Goal: Information Seeking & Learning: Find specific fact

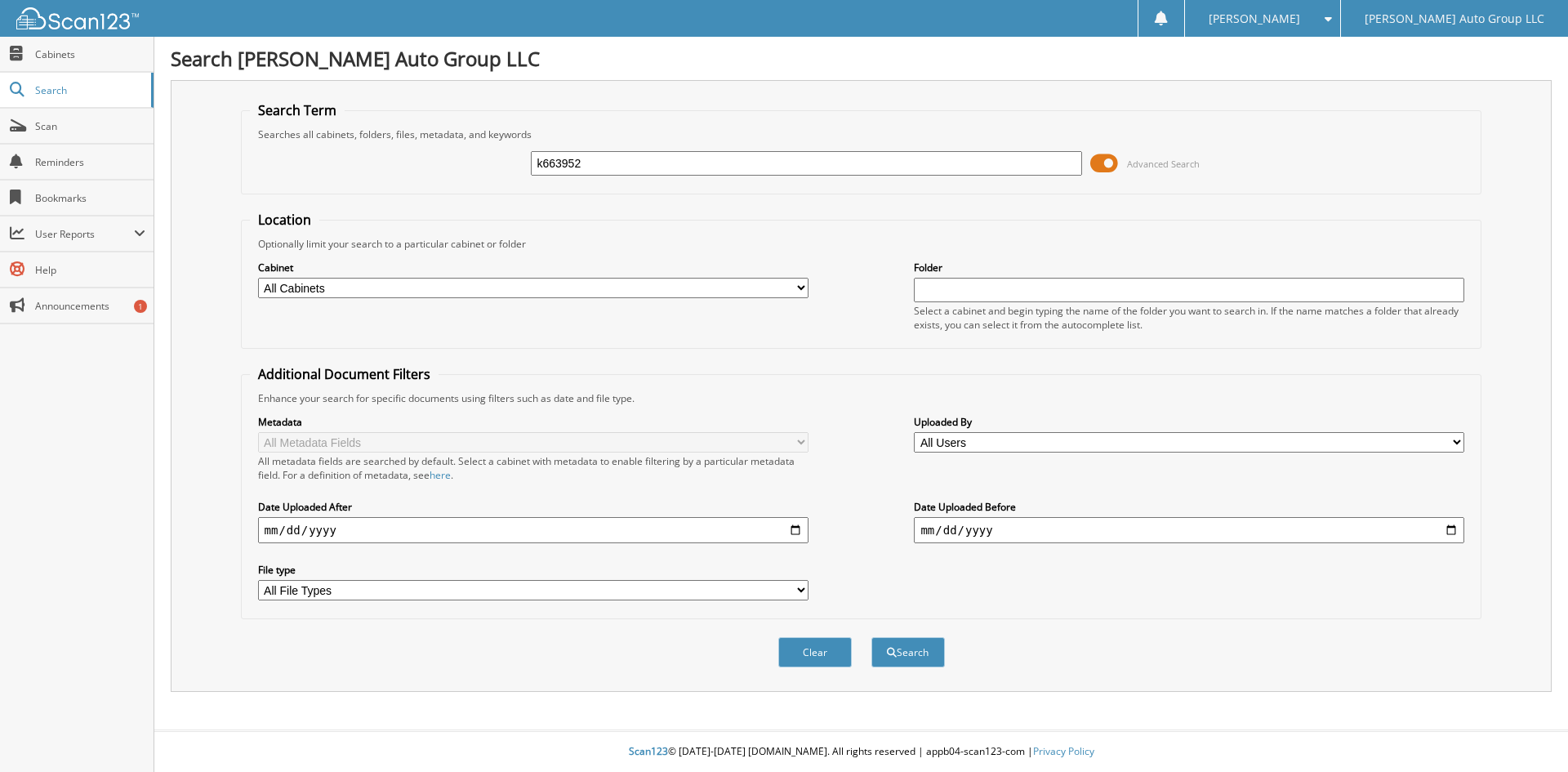
type input "k663952"
click at [871, 637] on button "Search" at bounding box center [908, 651] width 73 height 30
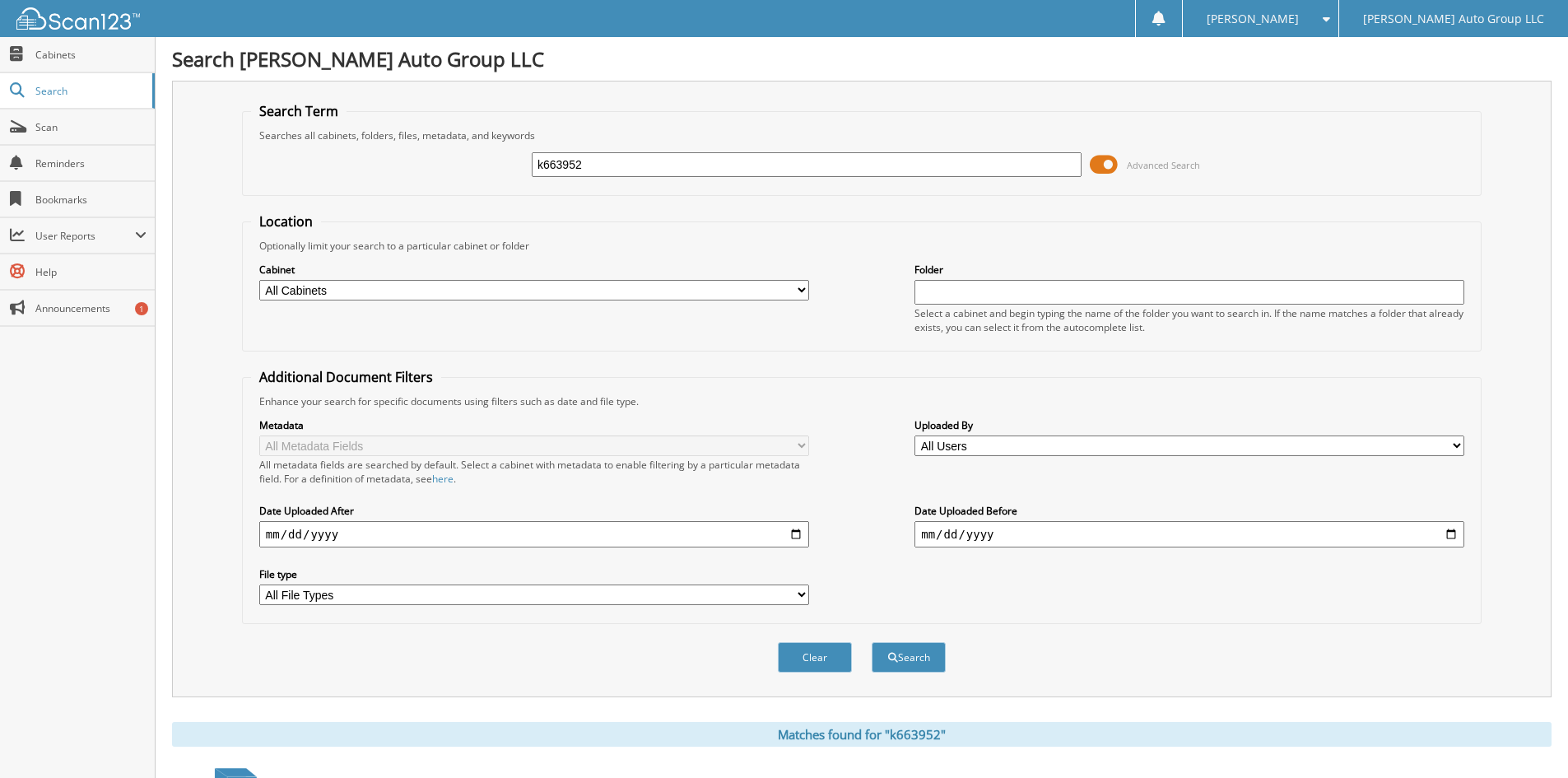
click at [1097, 164] on span at bounding box center [1103, 164] width 28 height 24
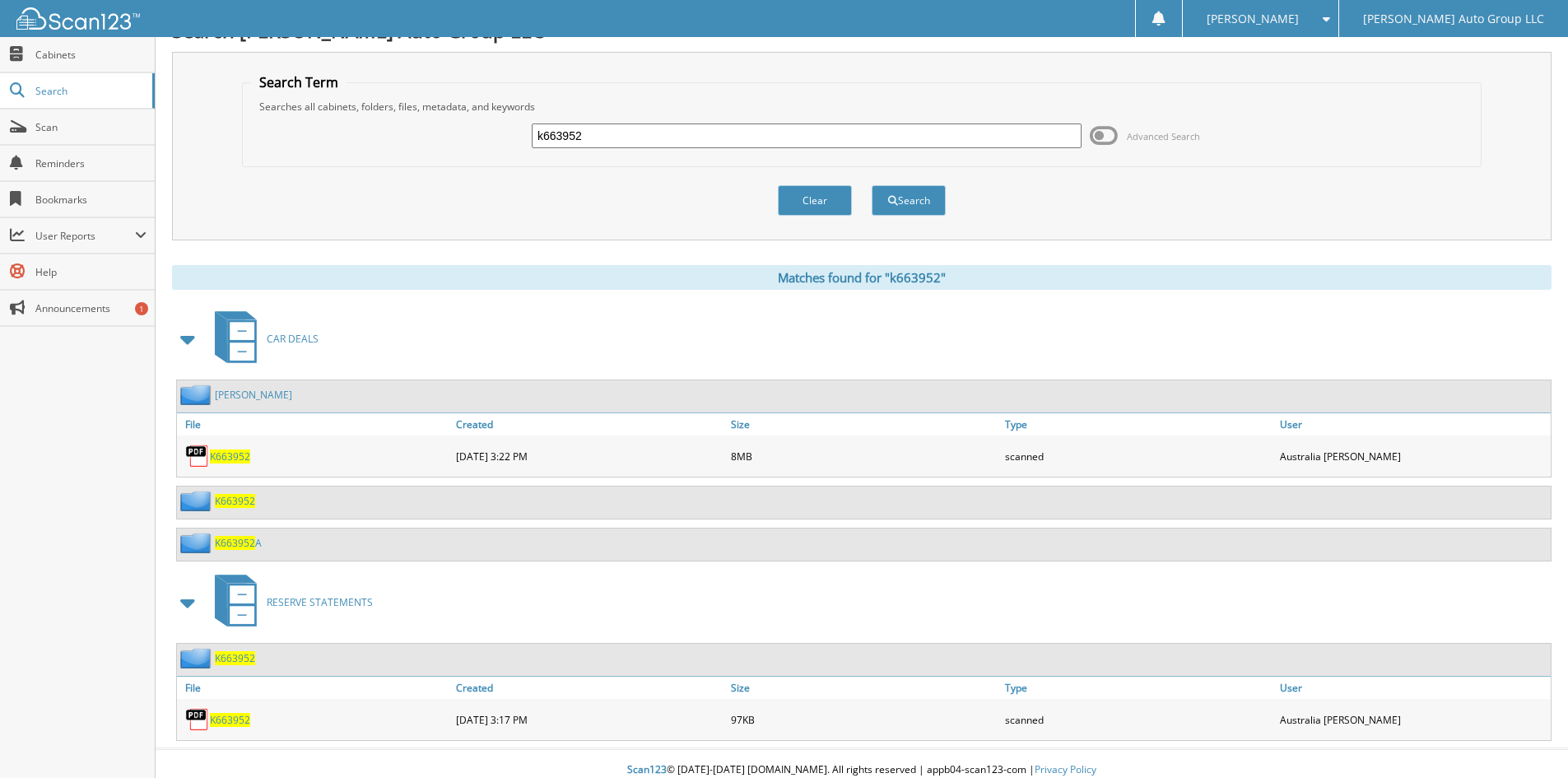
scroll to position [41, 0]
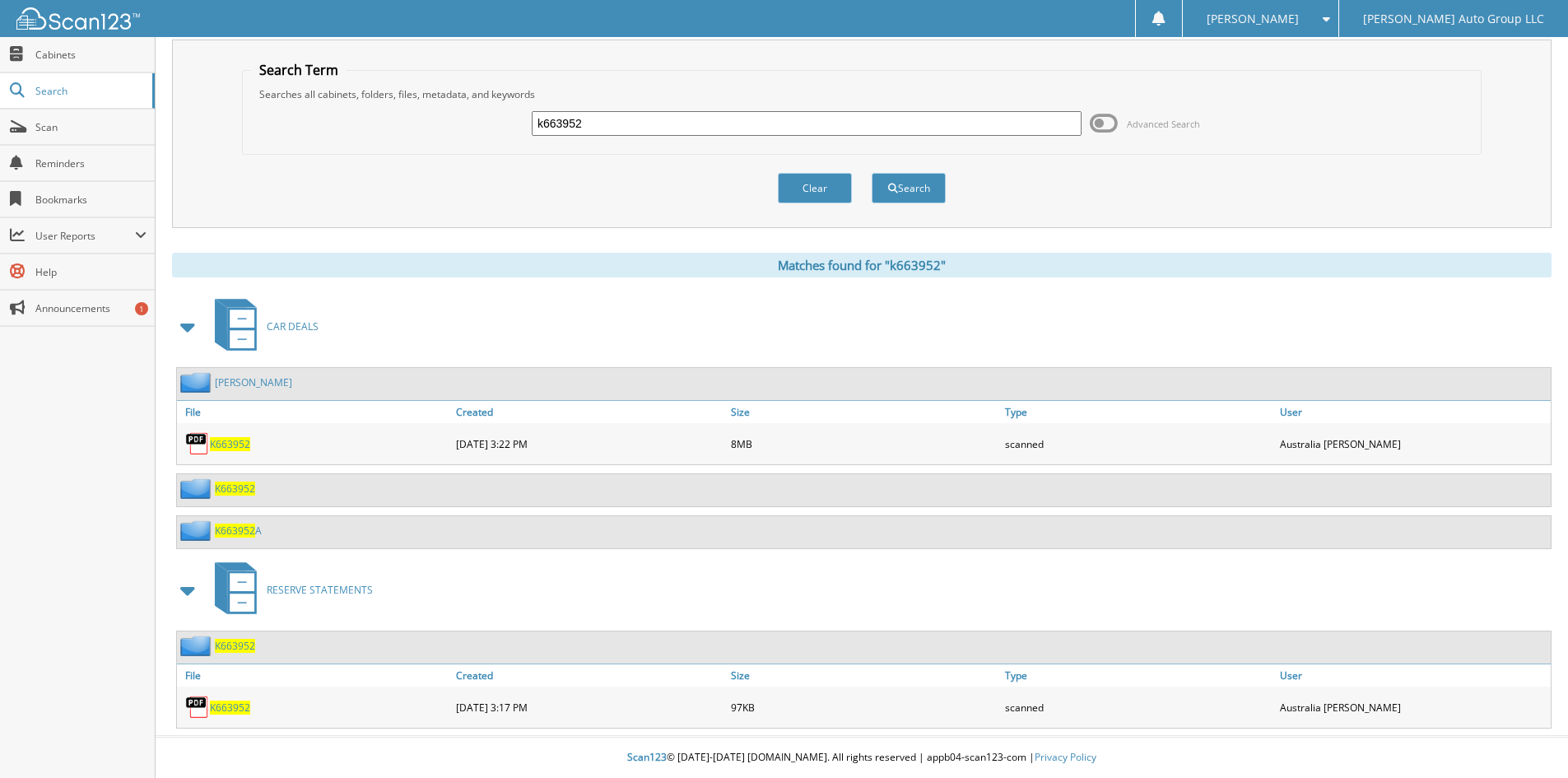
click at [583, 121] on input "k663952" at bounding box center [806, 123] width 550 height 24
type input "k663952a"
click at [872, 173] on button "Search" at bounding box center [909, 188] width 74 height 30
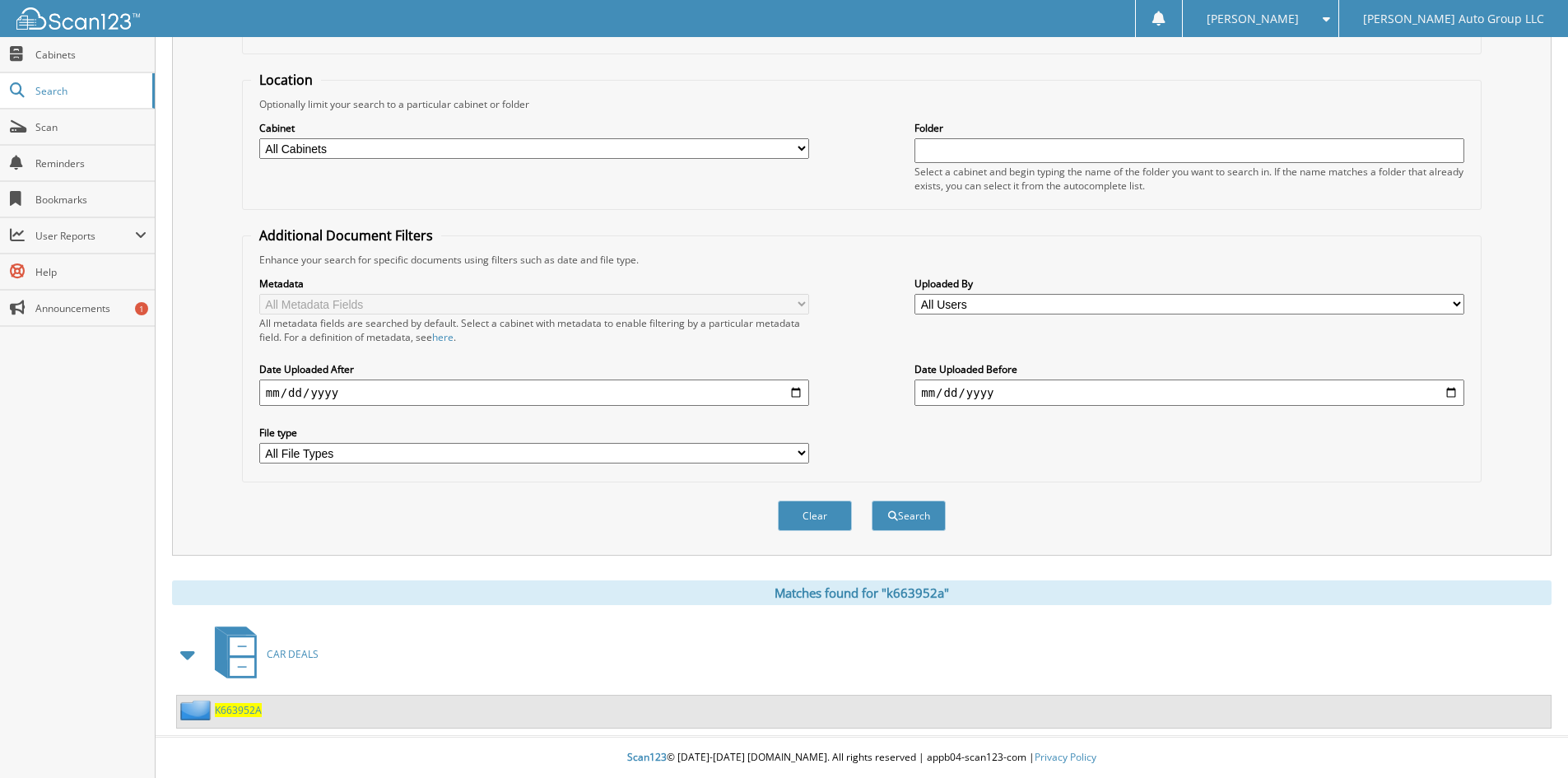
scroll to position [60, 0]
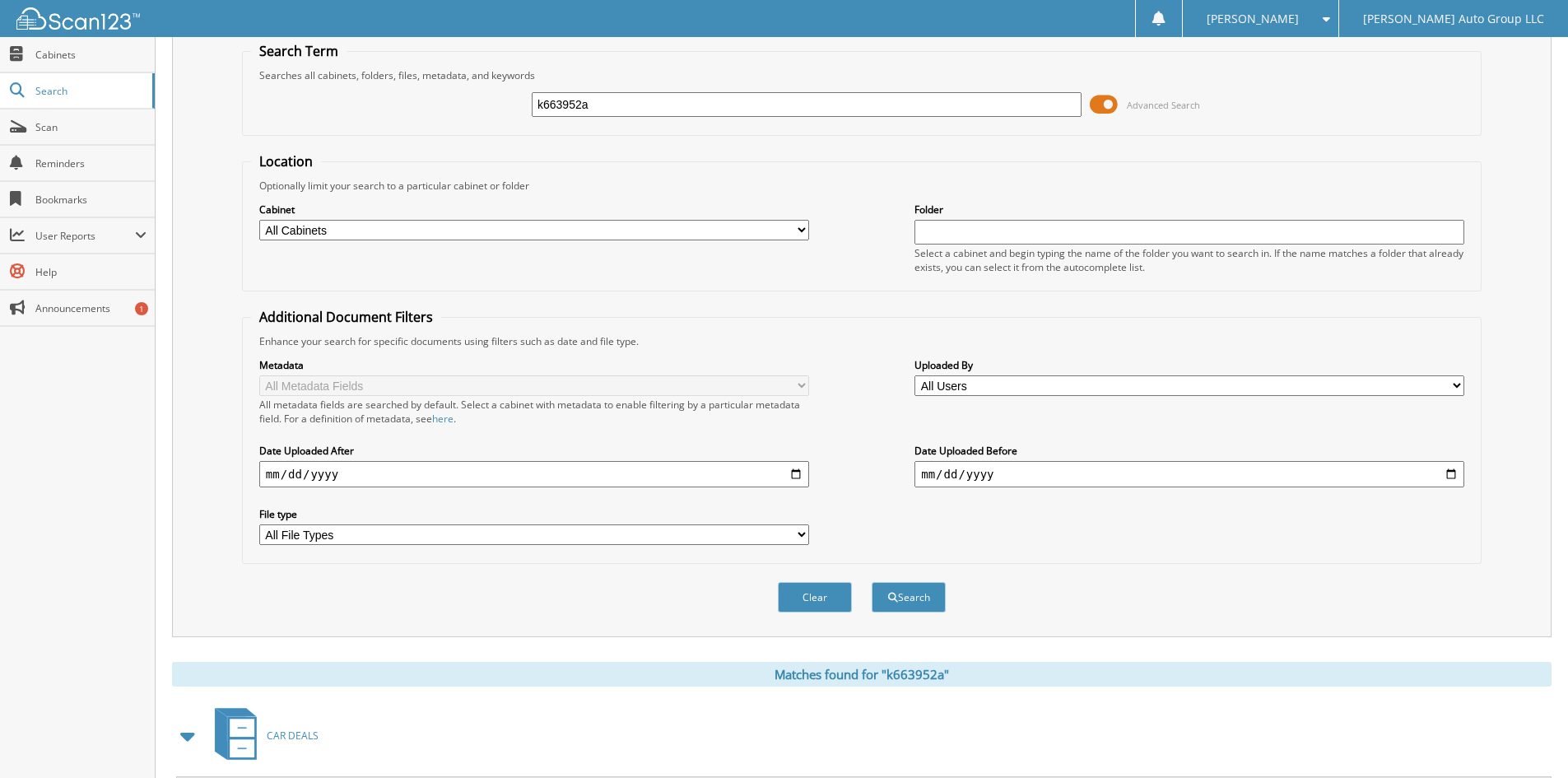
click at [1092, 106] on span at bounding box center [1103, 104] width 28 height 24
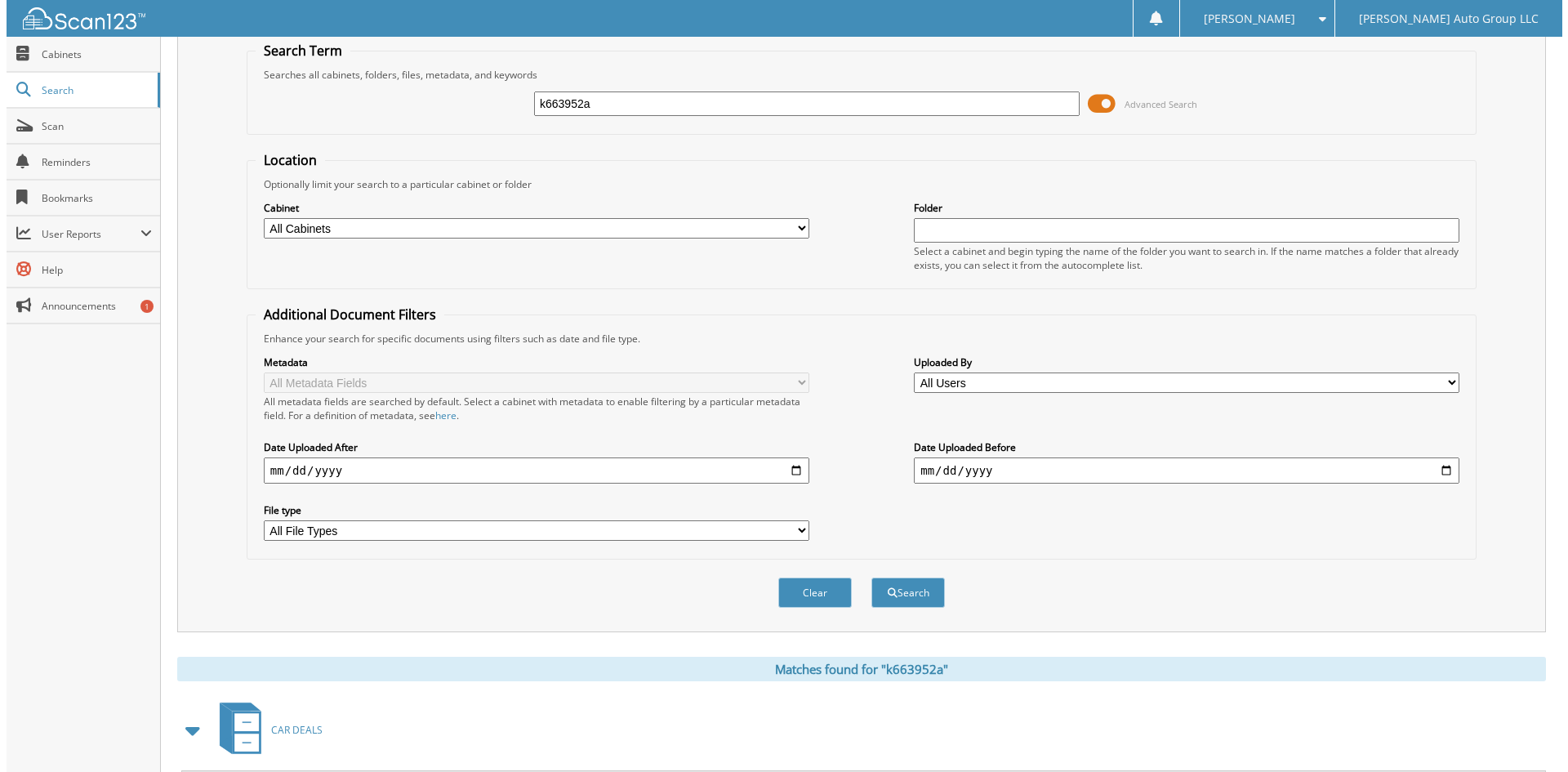
scroll to position [0, 0]
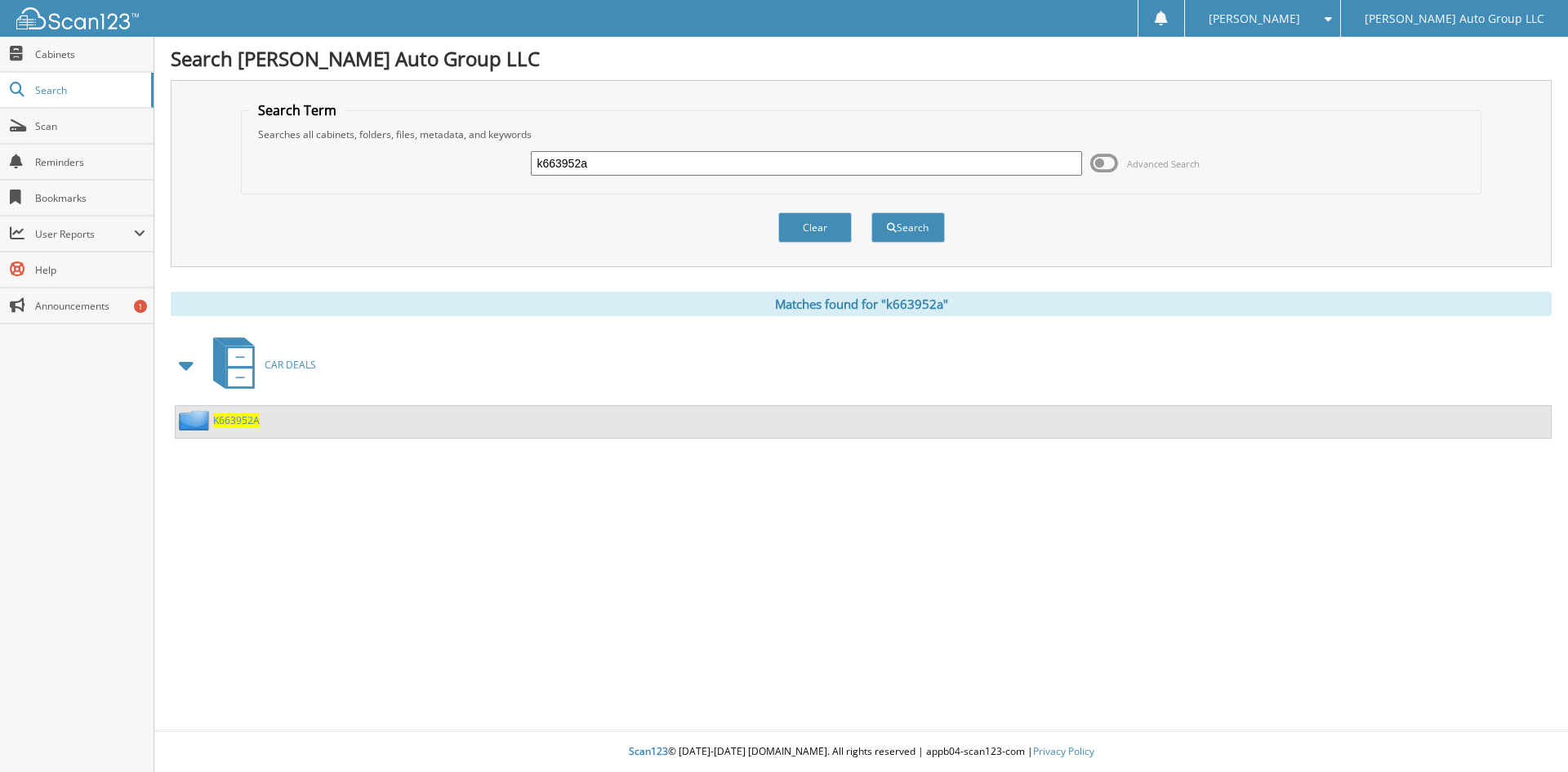
click at [242, 420] on span "K663952A" at bounding box center [237, 420] width 46 height 14
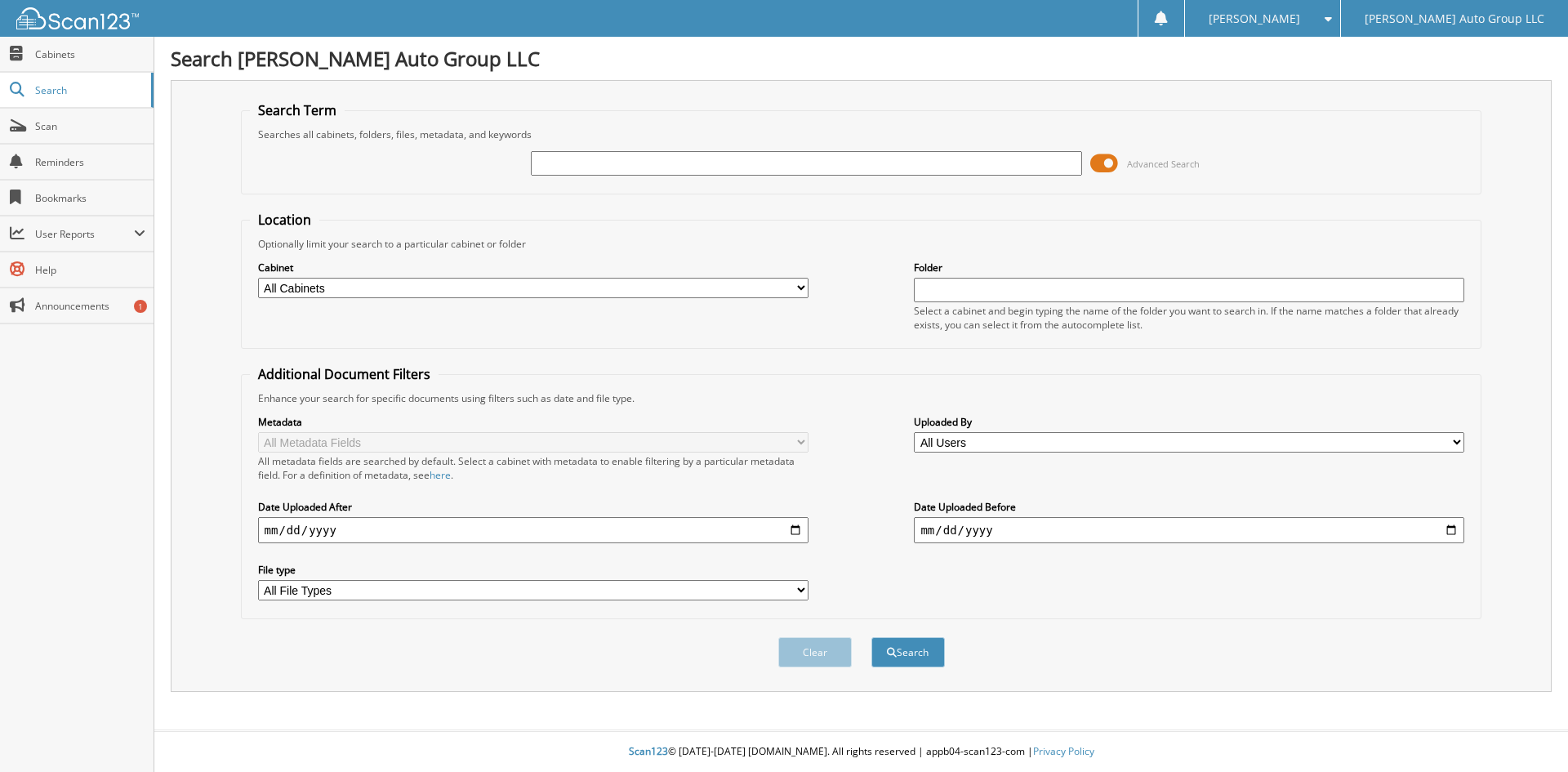
click at [1110, 169] on span at bounding box center [1104, 162] width 28 height 24
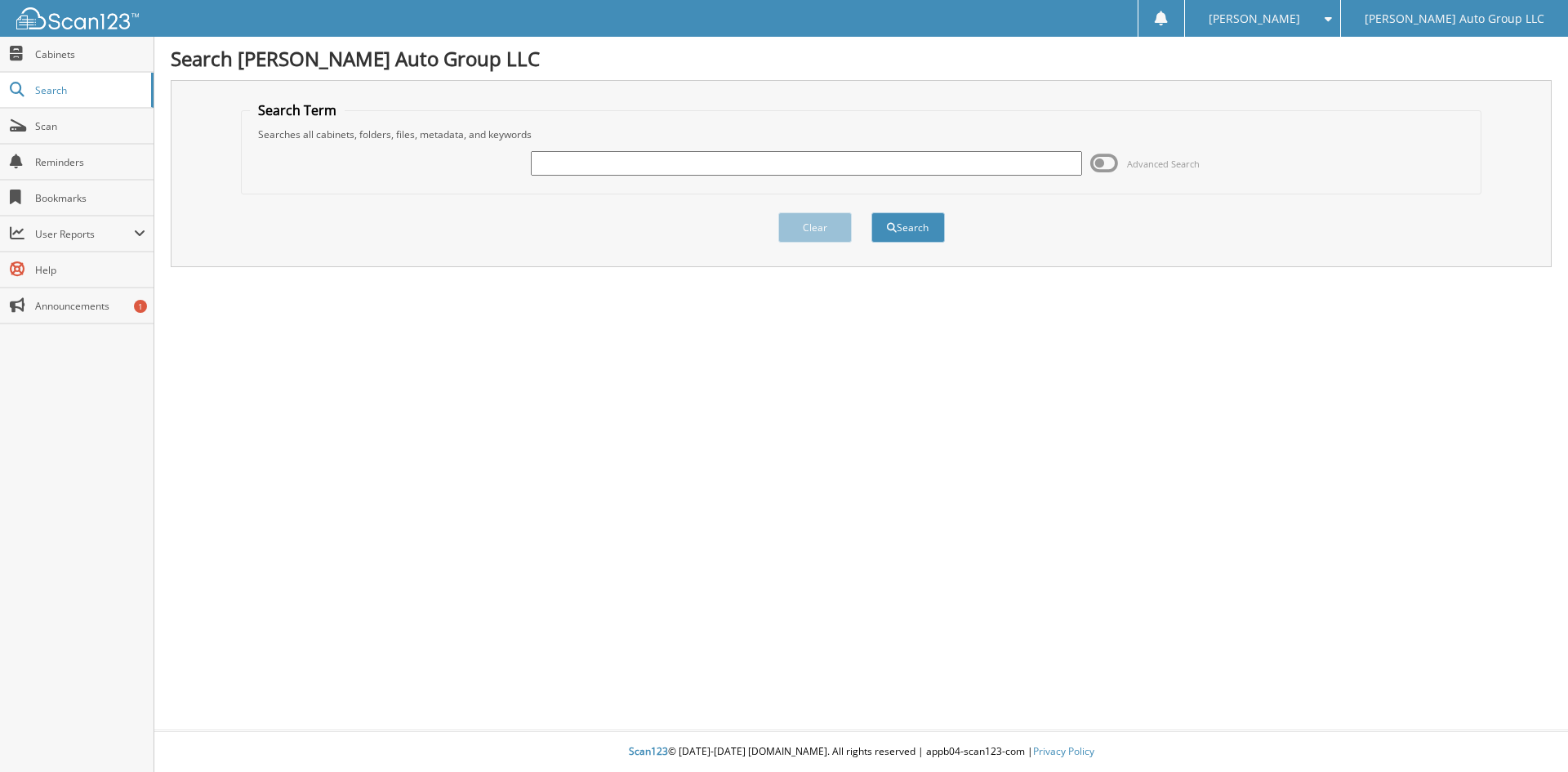
click at [929, 172] on input "text" at bounding box center [806, 162] width 551 height 24
type input "k310711"
click at [871, 213] on button "Search" at bounding box center [908, 227] width 73 height 30
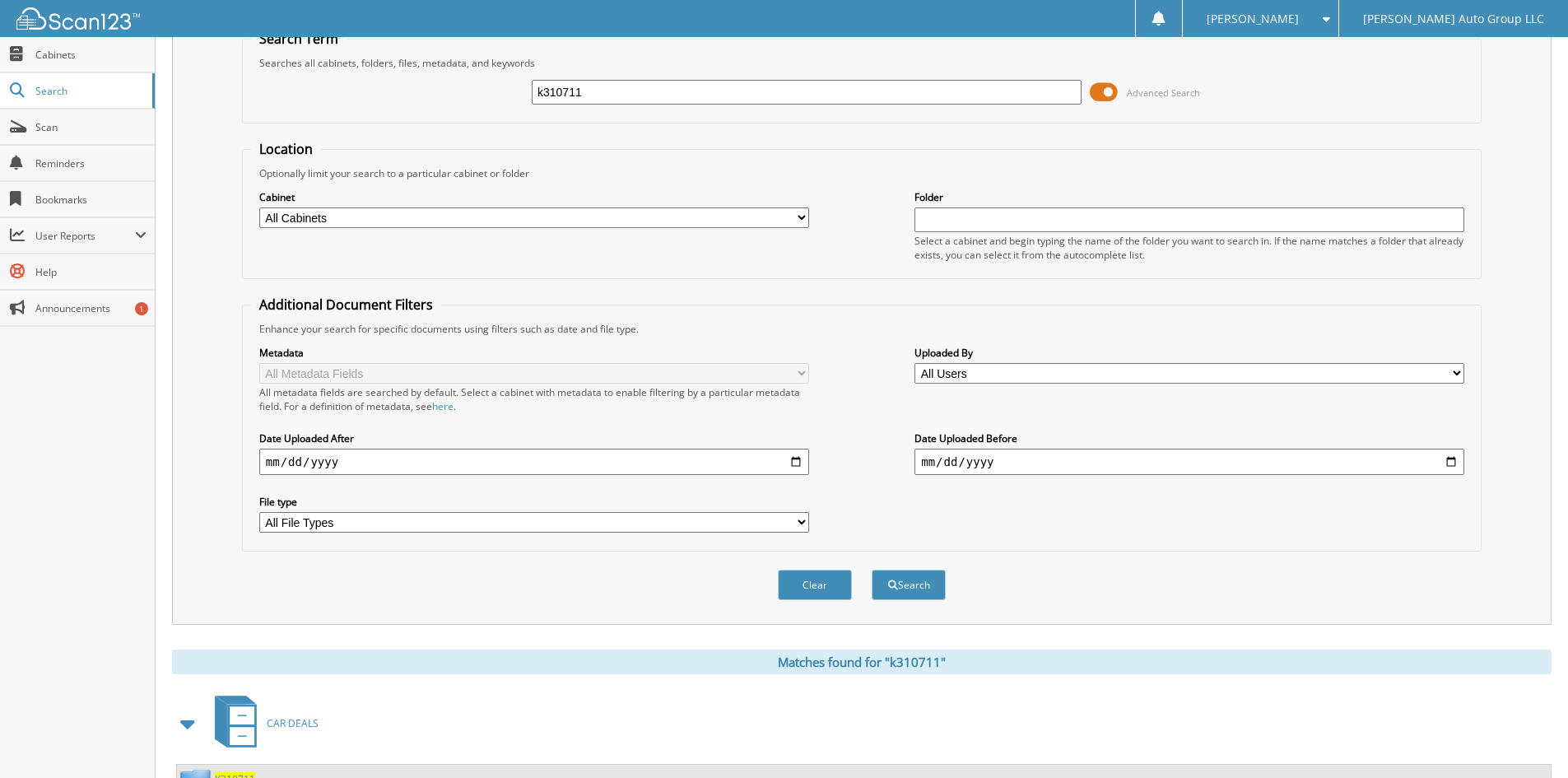
scroll to position [142, 0]
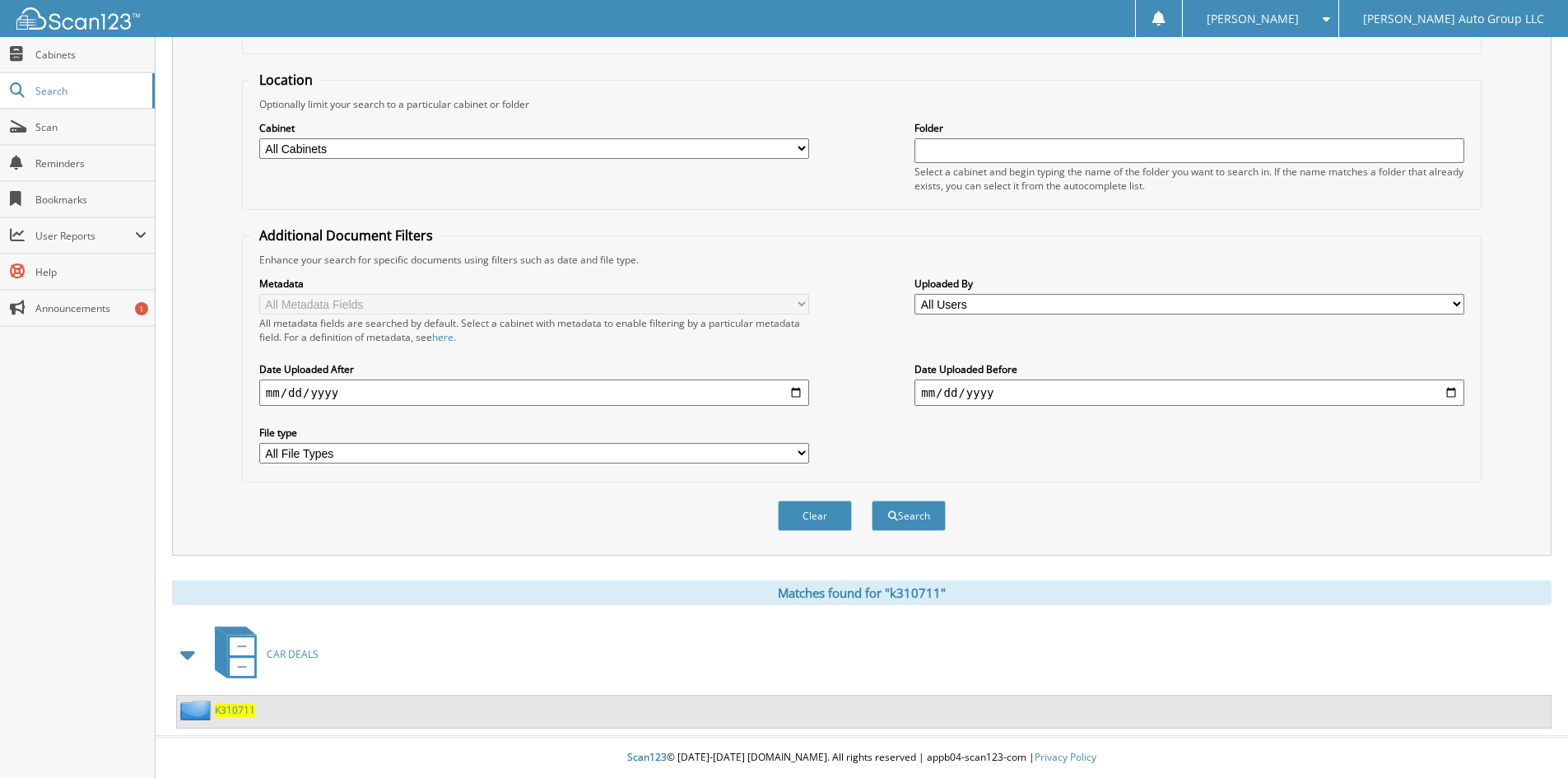
click at [239, 710] on span "K310711" at bounding box center [235, 710] width 40 height 14
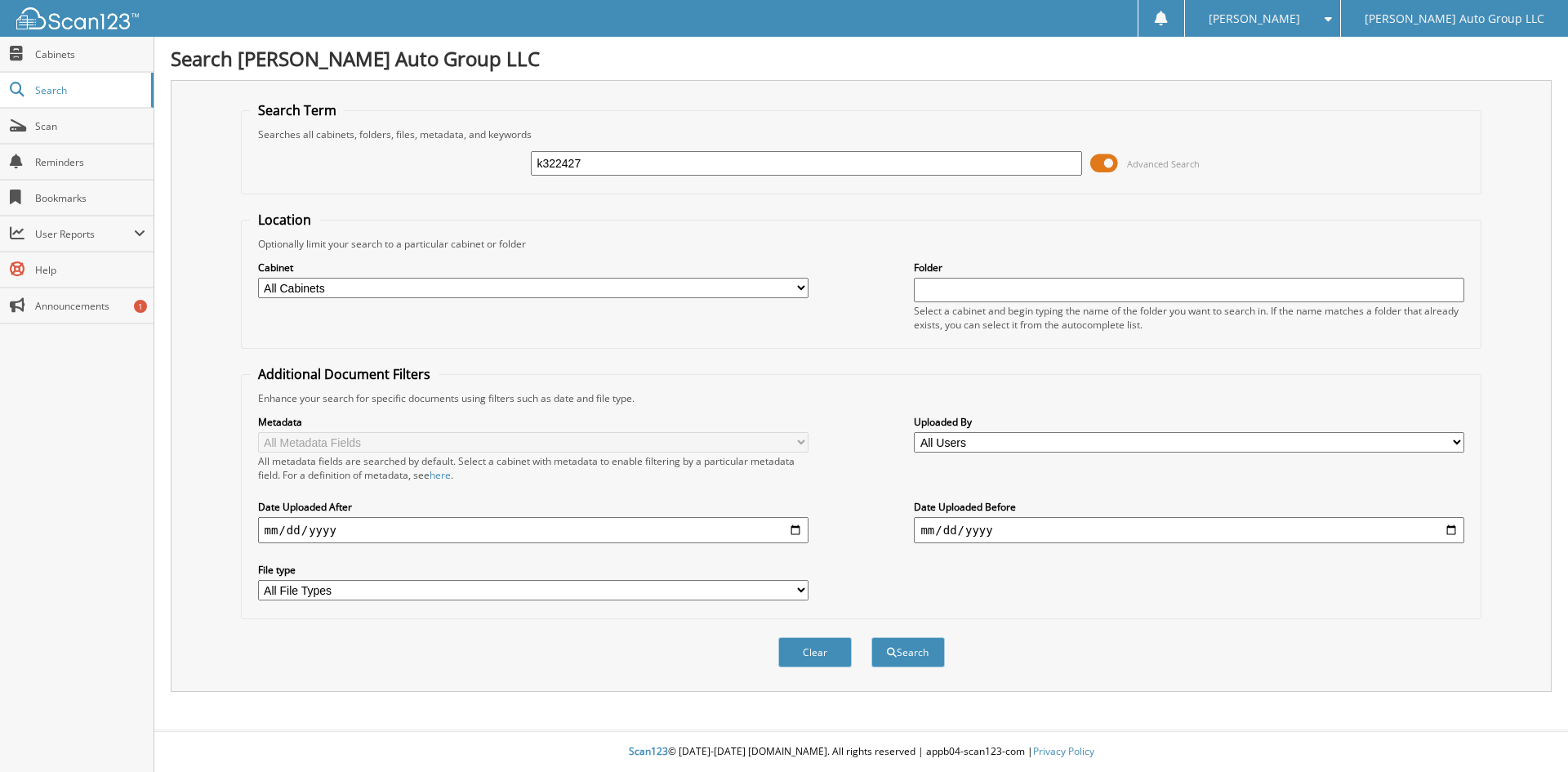
type input "k322427"
click at [871, 637] on button "Search" at bounding box center [908, 651] width 73 height 30
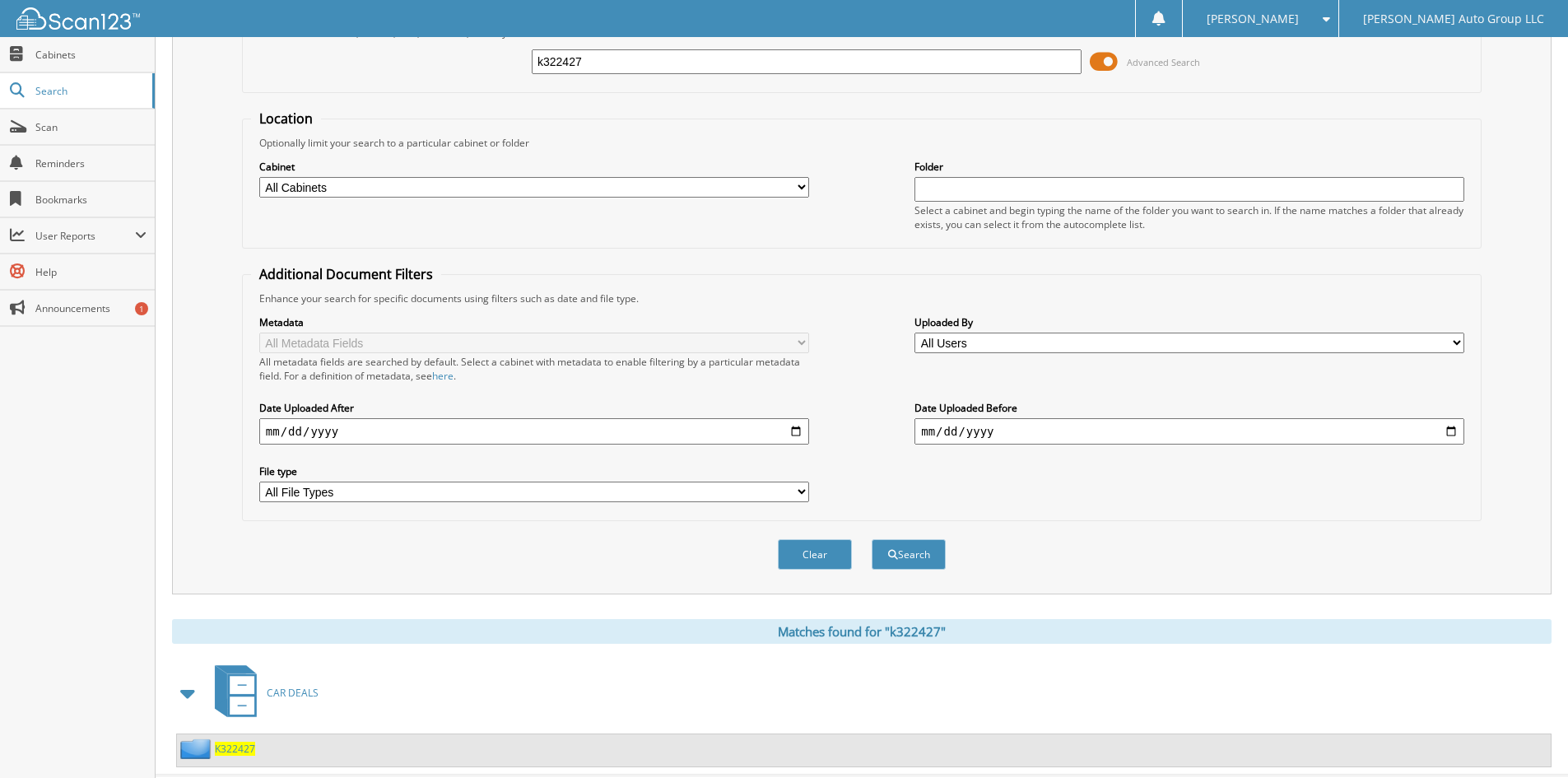
scroll to position [142, 0]
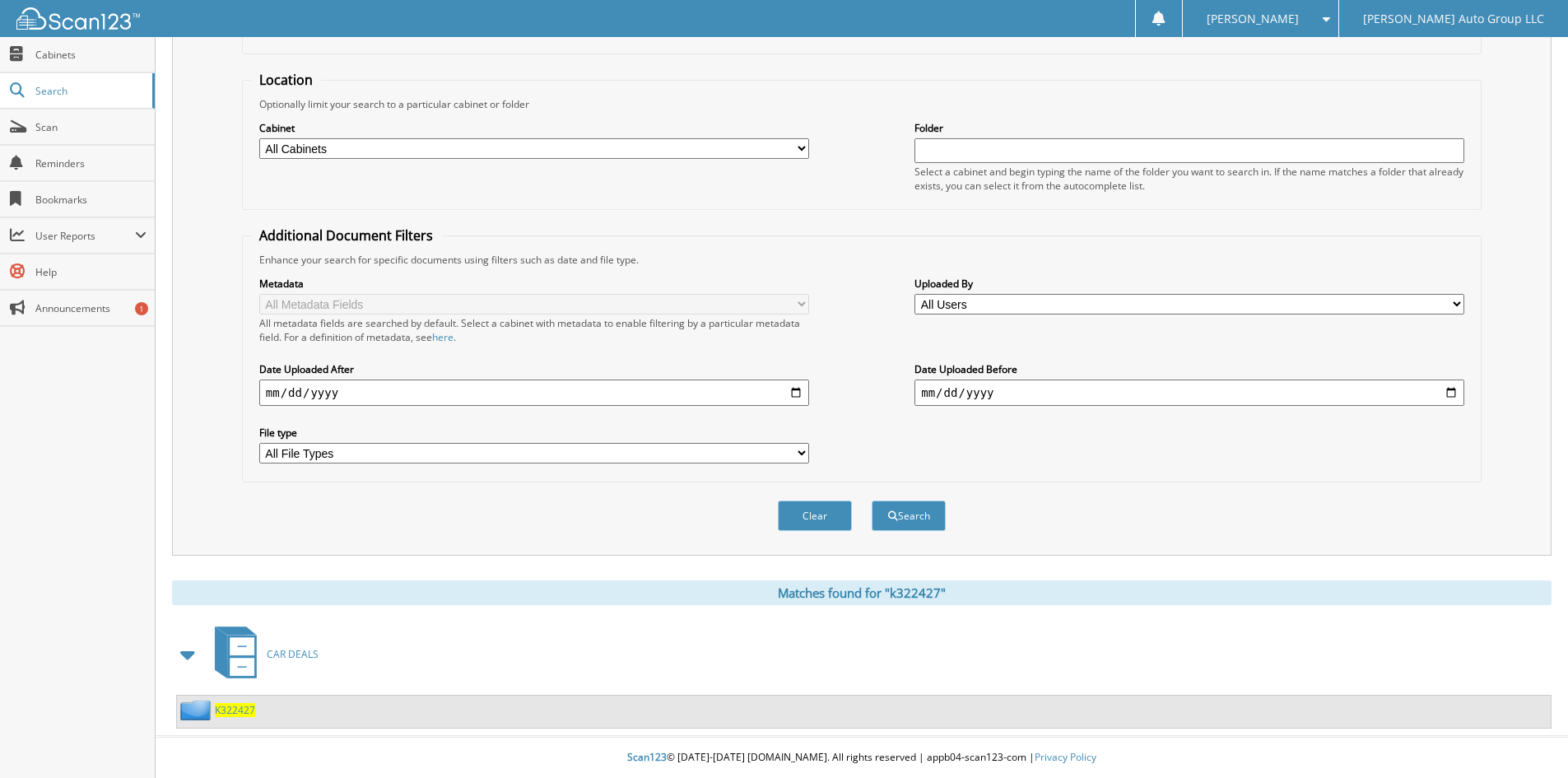
click at [237, 705] on span "K322427" at bounding box center [235, 710] width 40 height 14
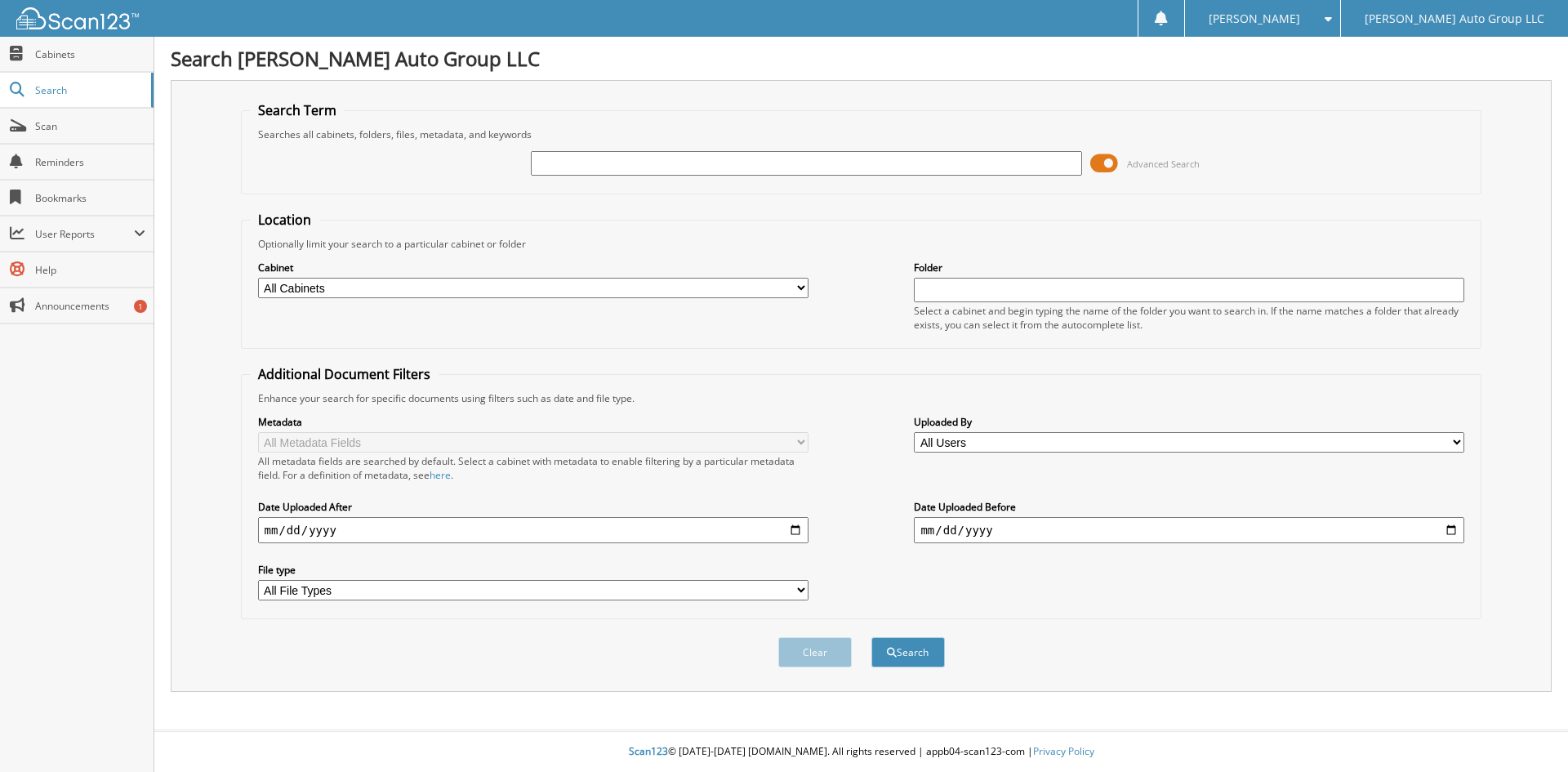
click at [1106, 158] on span at bounding box center [1104, 162] width 28 height 24
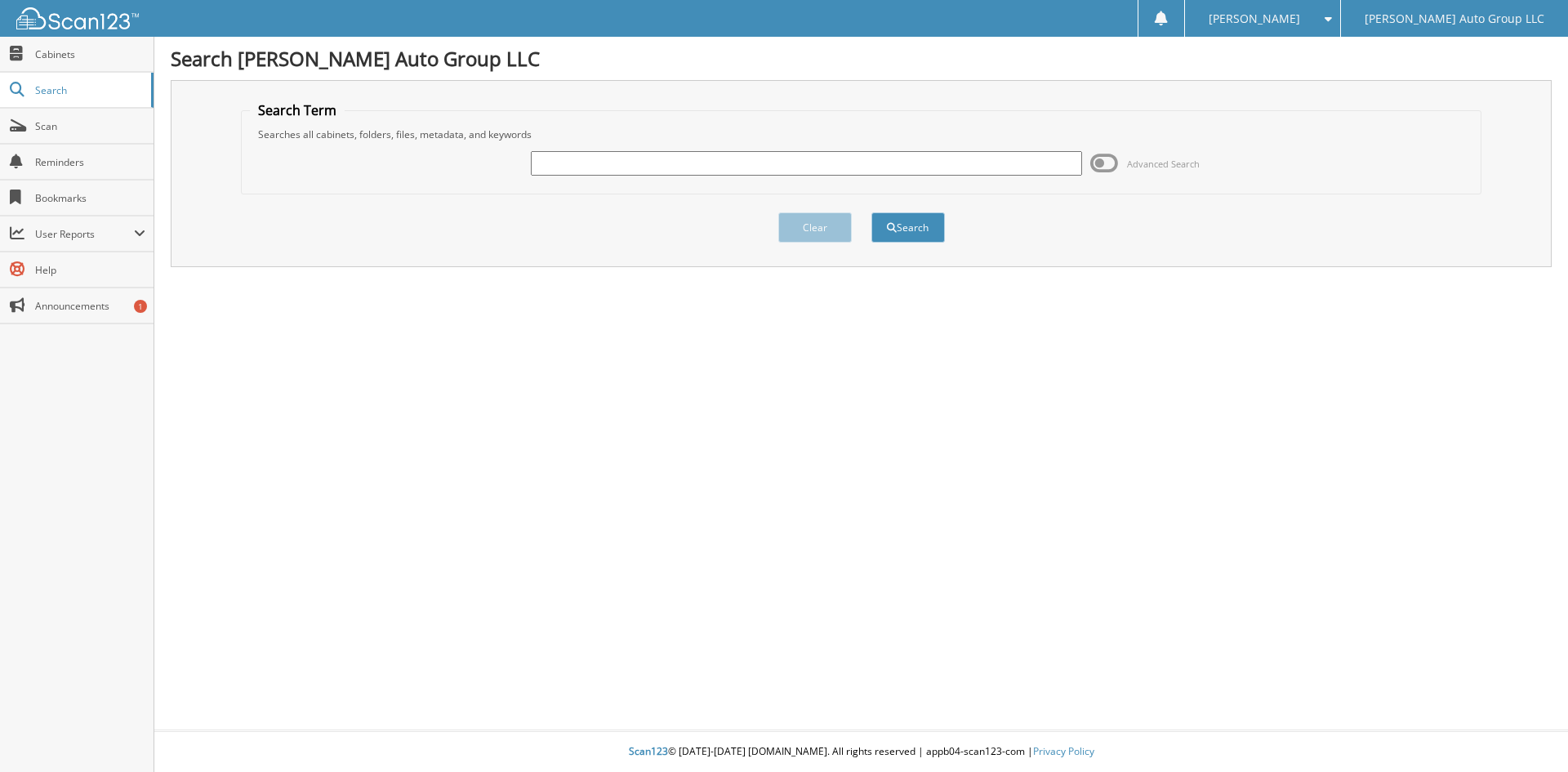
click at [656, 170] on input "text" at bounding box center [806, 162] width 551 height 24
type input "k117582a"
click at [871, 213] on button "Search" at bounding box center [908, 227] width 73 height 30
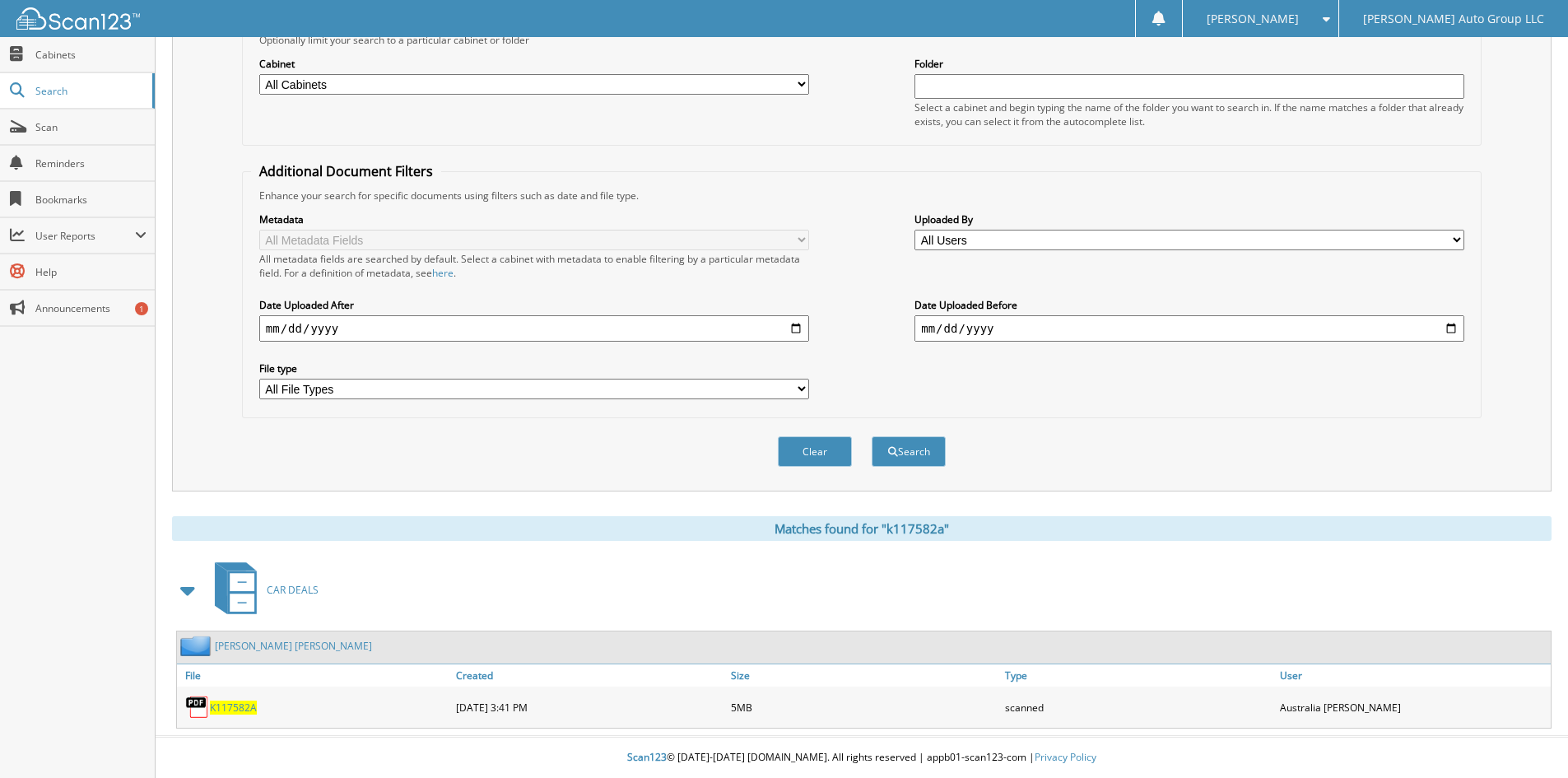
click at [919, 106] on div "Select a cabinet and begin typing the name of the folder you want to search in.…" at bounding box center [1189, 114] width 550 height 28
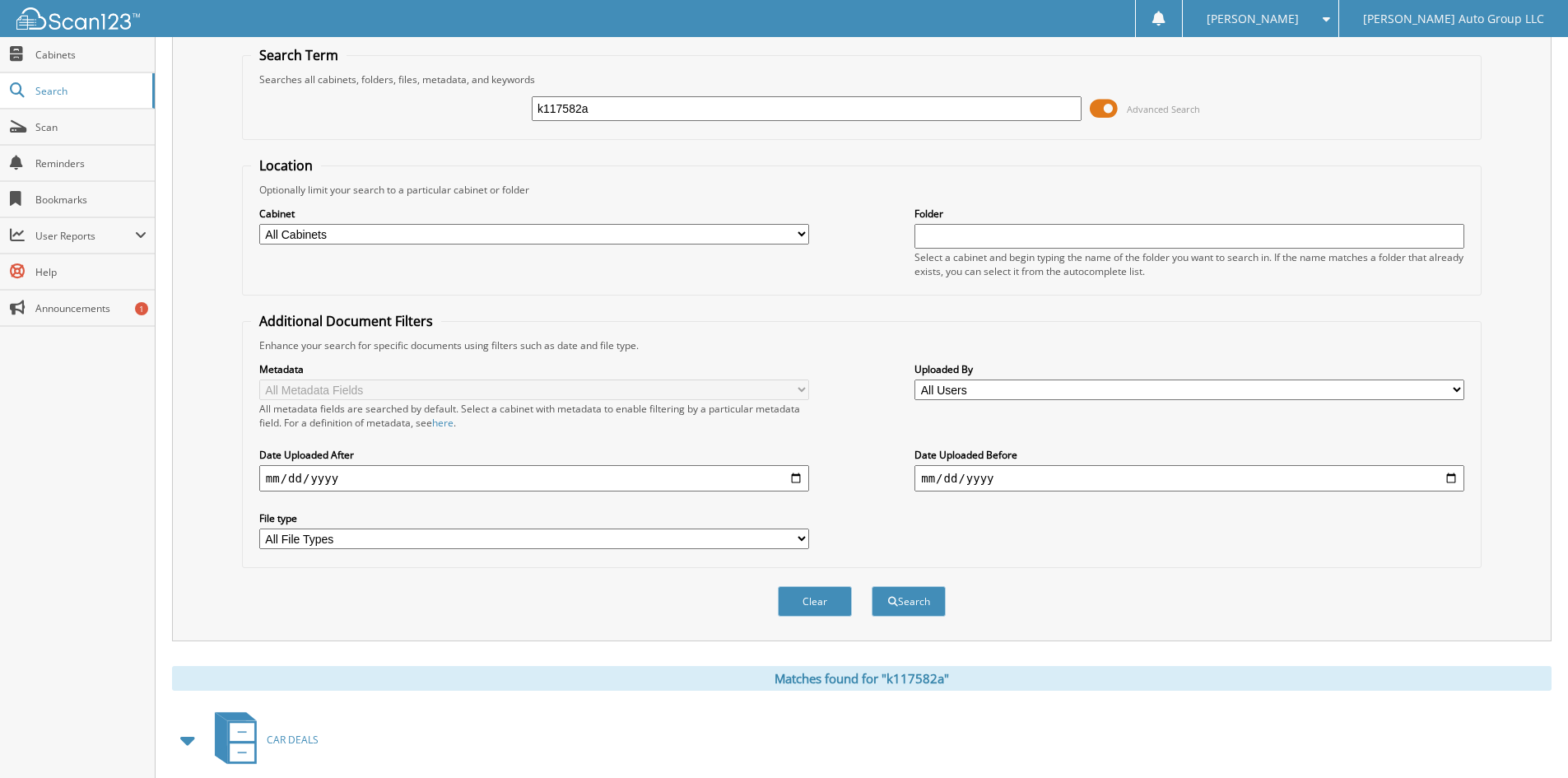
scroll to position [42, 0]
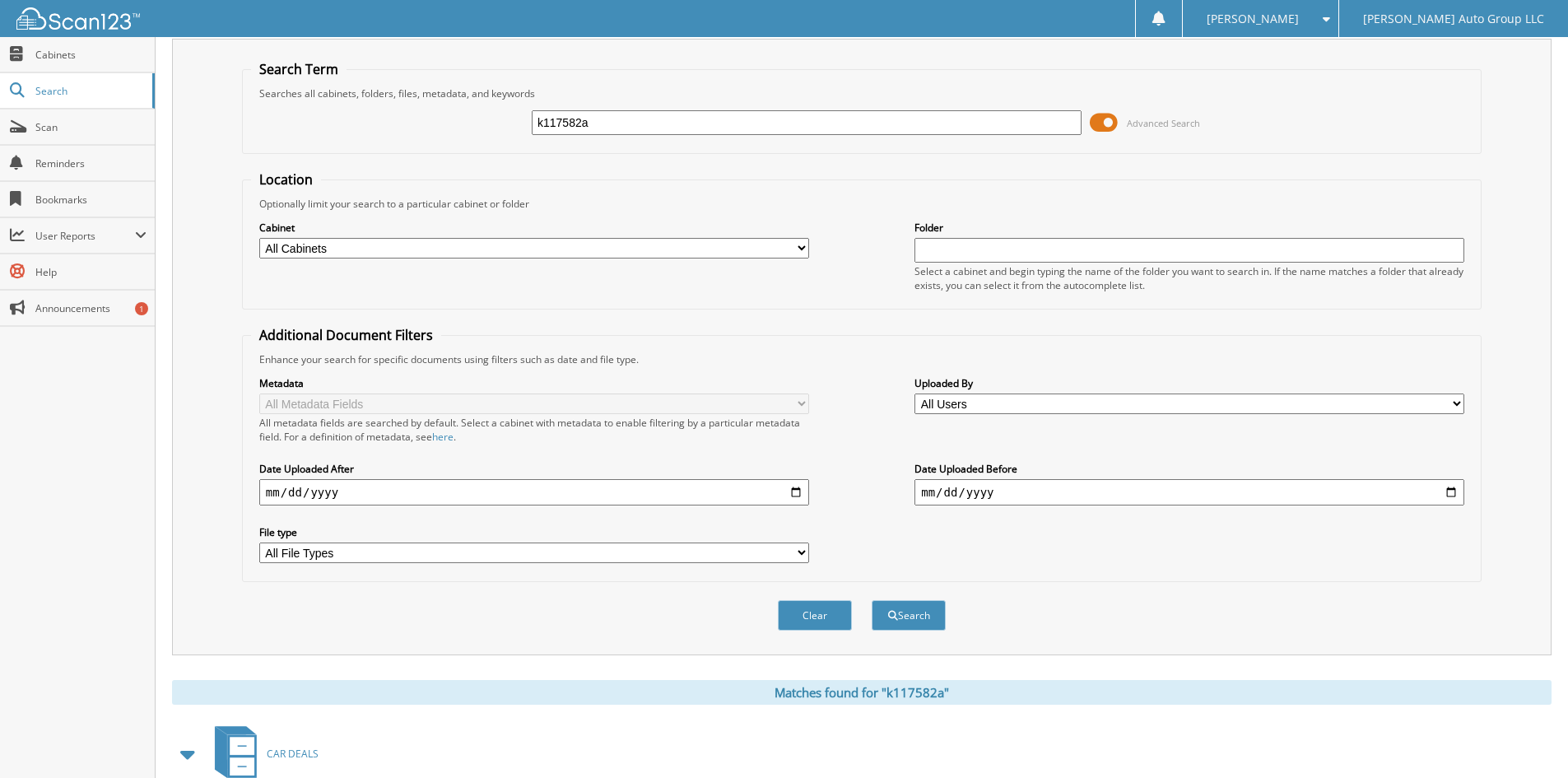
click at [1115, 127] on span at bounding box center [1103, 122] width 28 height 24
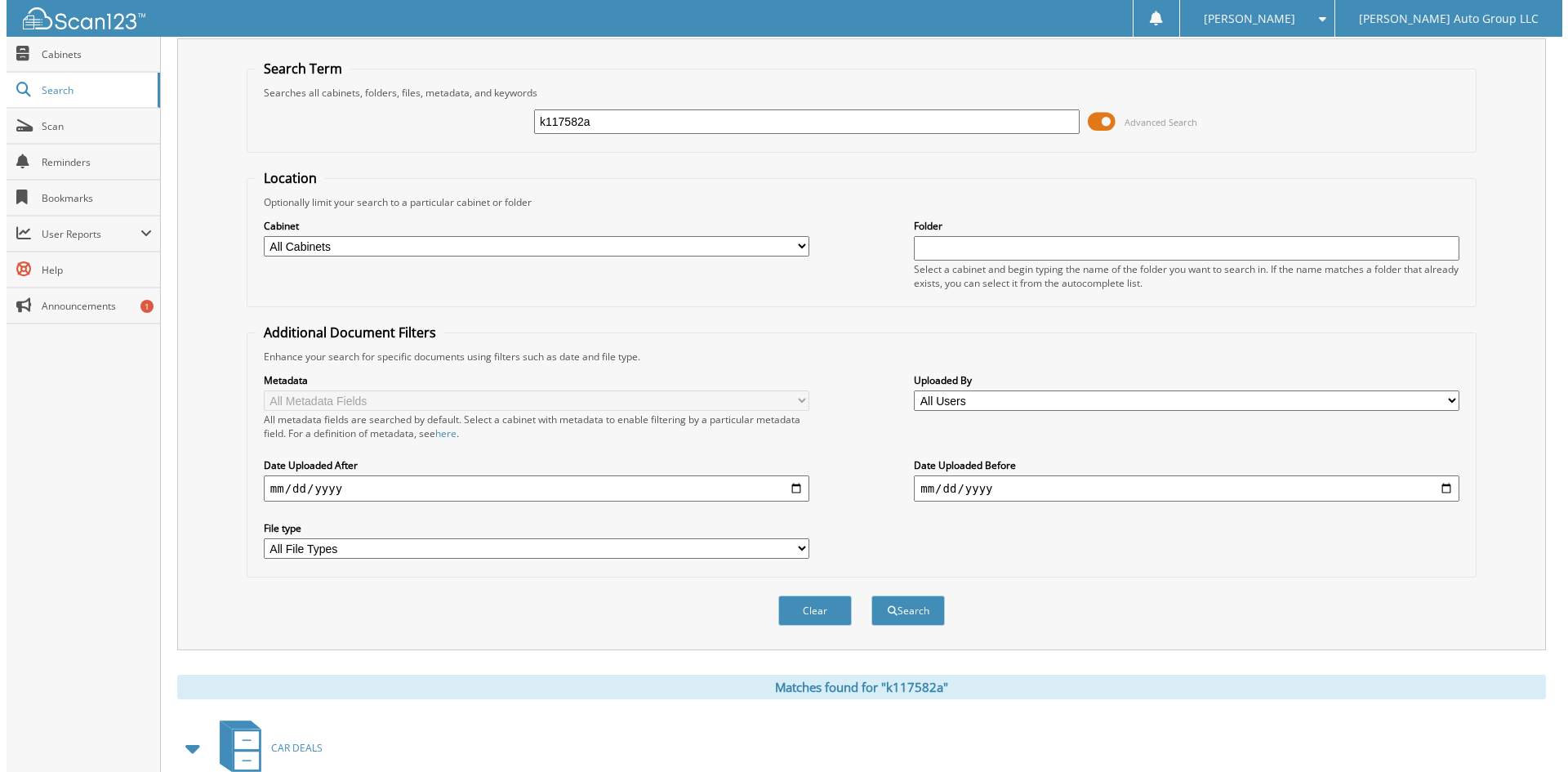
scroll to position [0, 0]
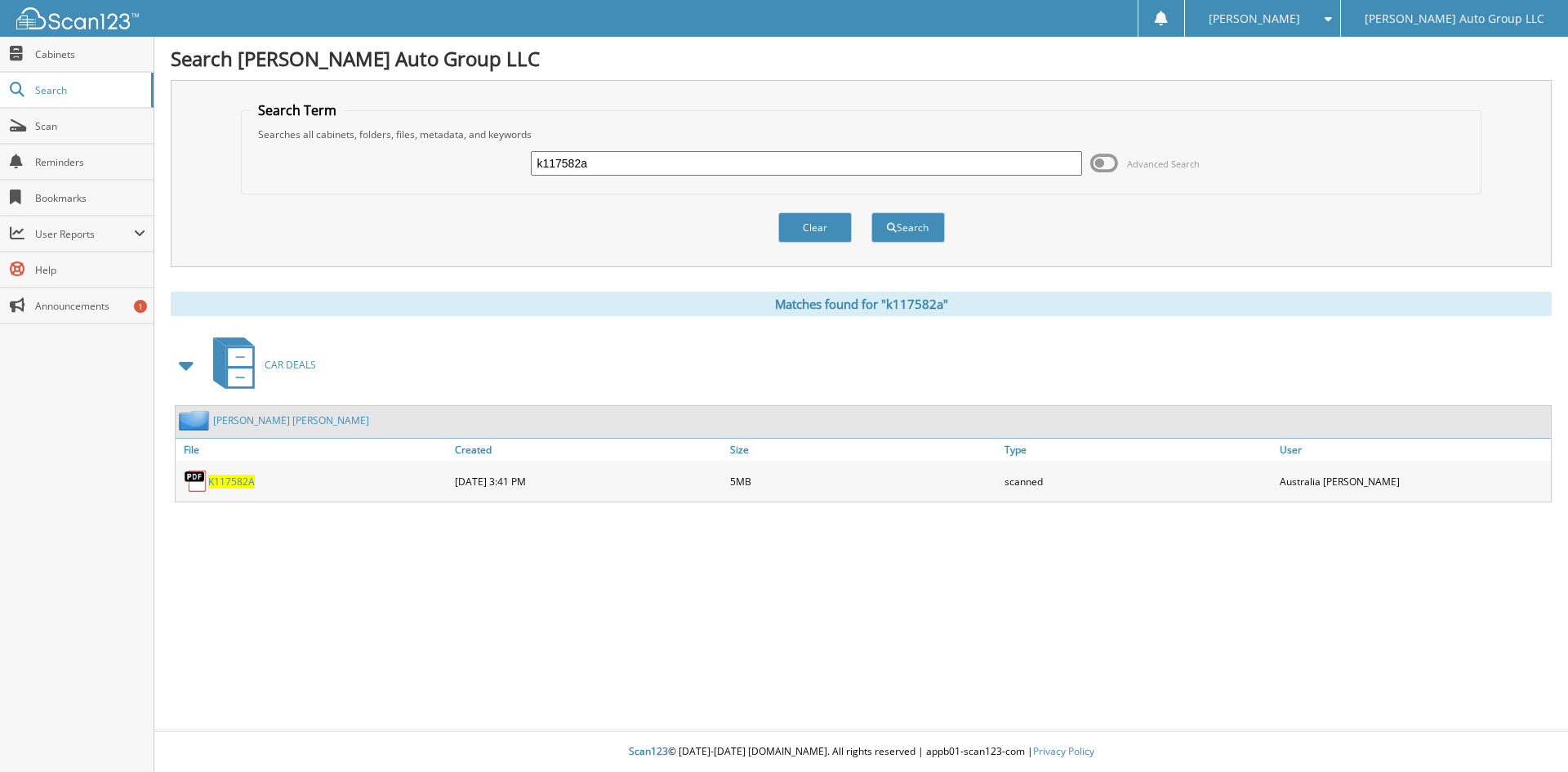
click at [882, 173] on input "k117582a" at bounding box center [806, 162] width 551 height 24
type input "K350671"
click at [871, 213] on button "Search" at bounding box center [908, 227] width 73 height 30
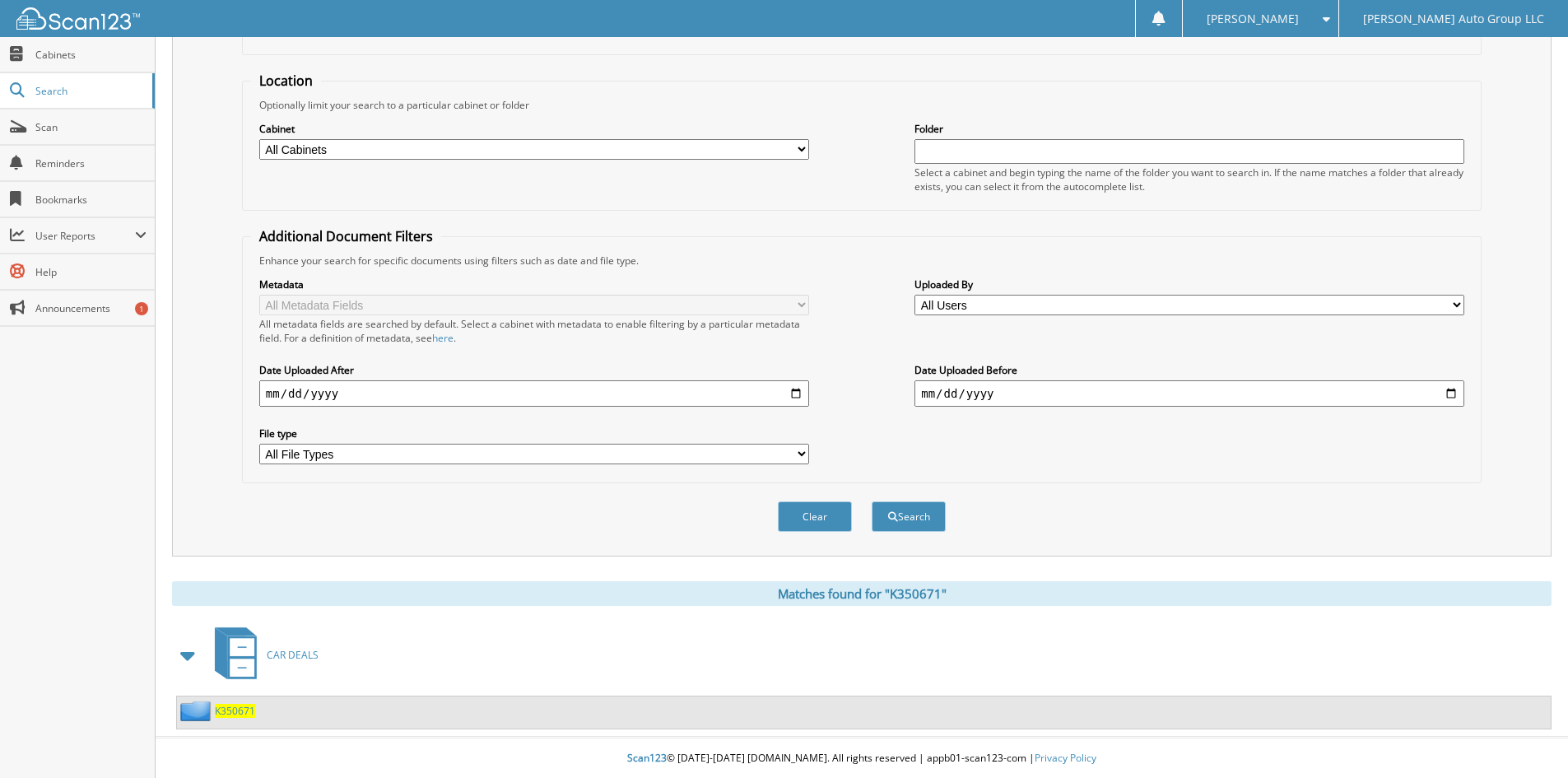
scroll to position [142, 0]
click at [232, 712] on span "K350671" at bounding box center [235, 710] width 40 height 14
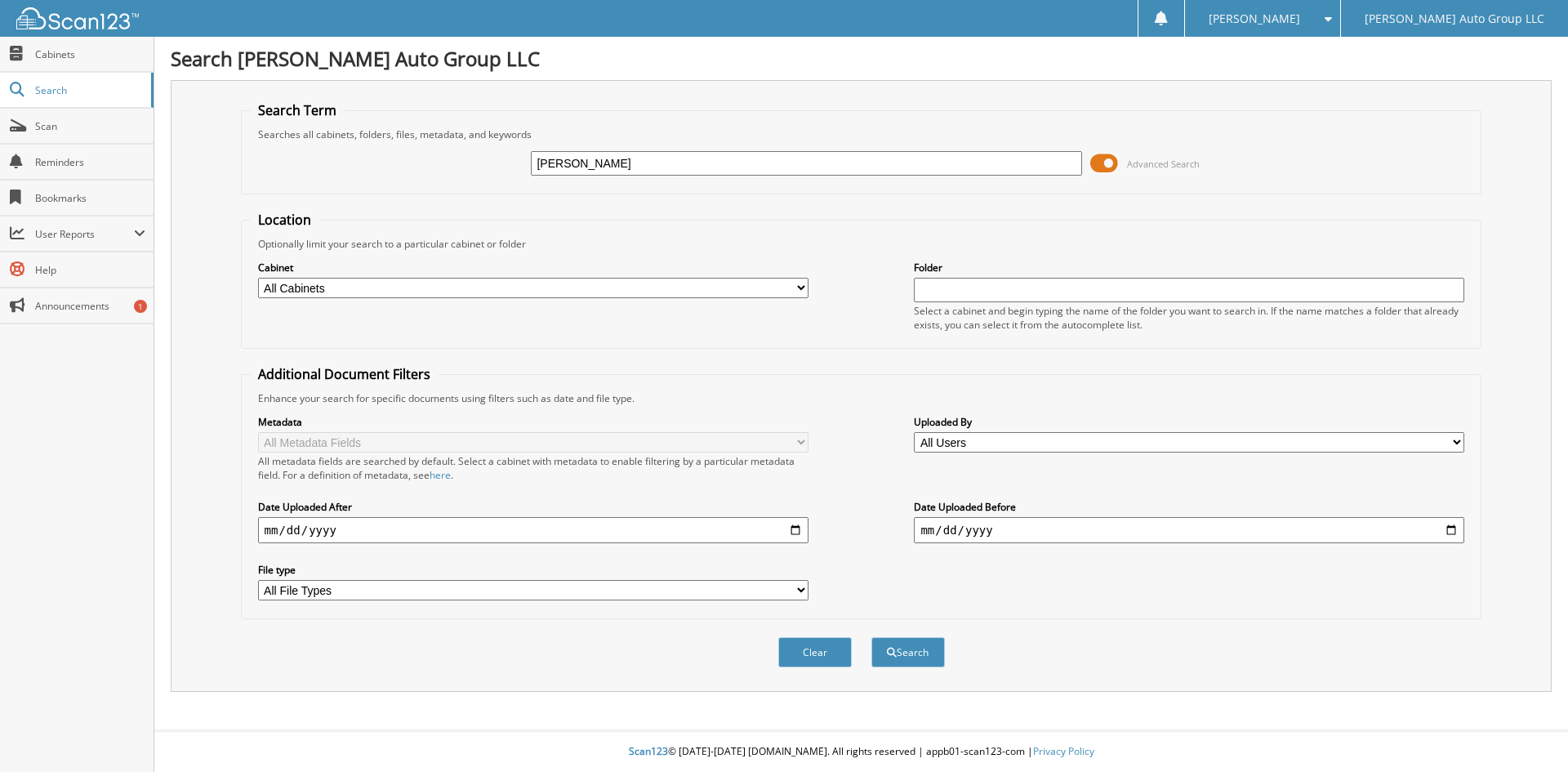
type input "[PERSON_NAME]"
click at [871, 637] on button "Search" at bounding box center [908, 651] width 73 height 30
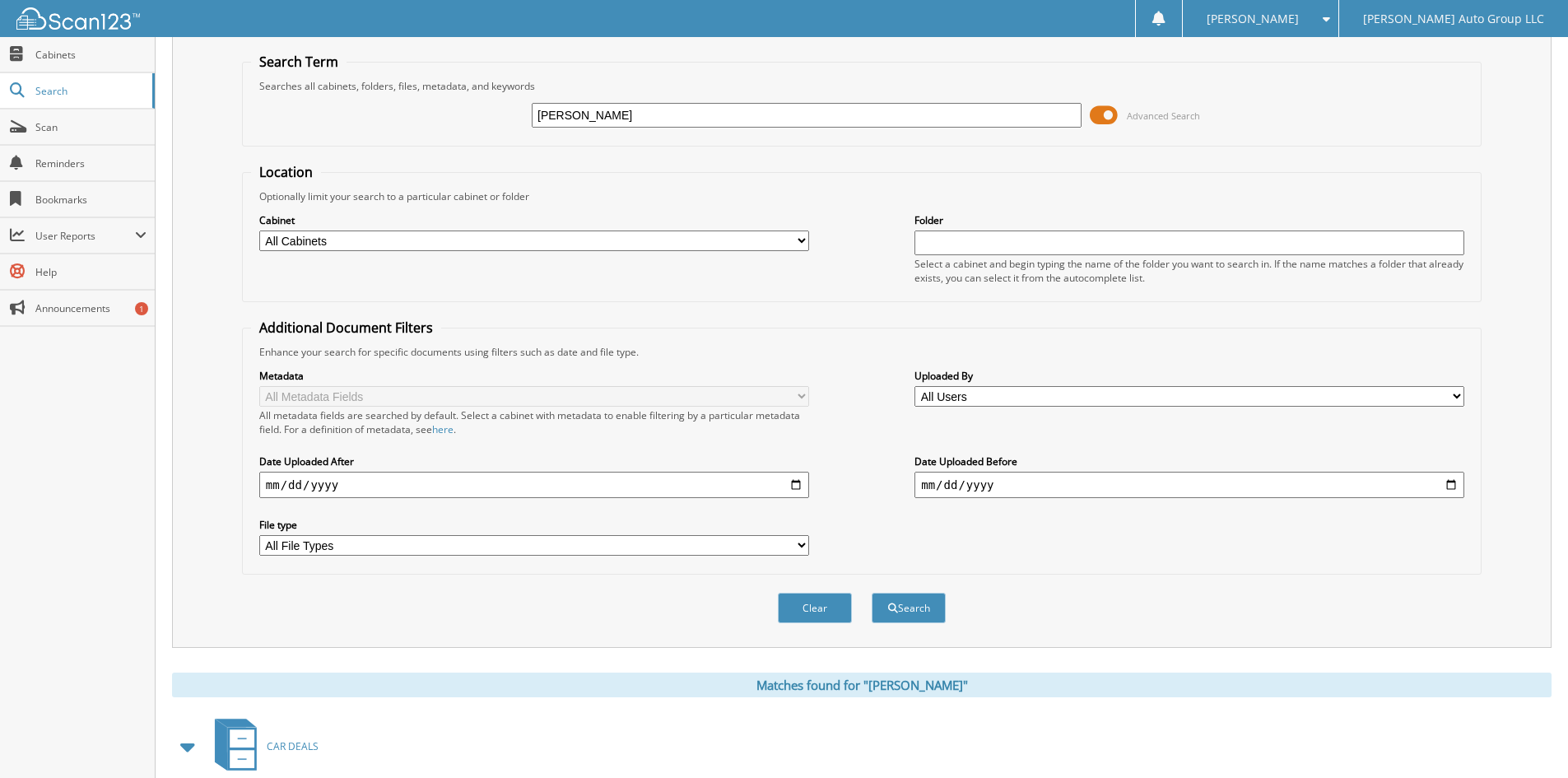
scroll to position [42, 0]
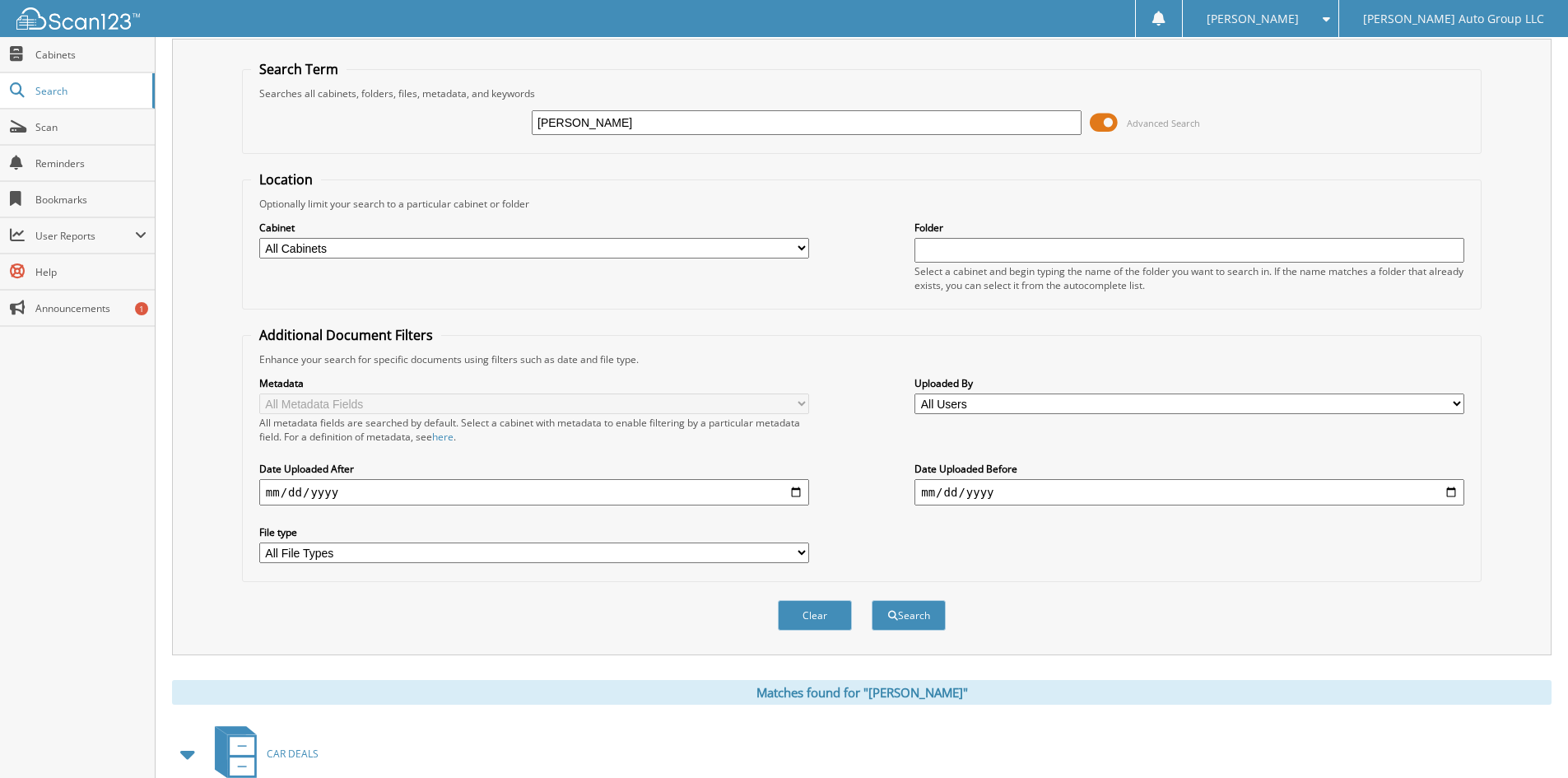
click at [1109, 119] on span at bounding box center [1103, 122] width 28 height 24
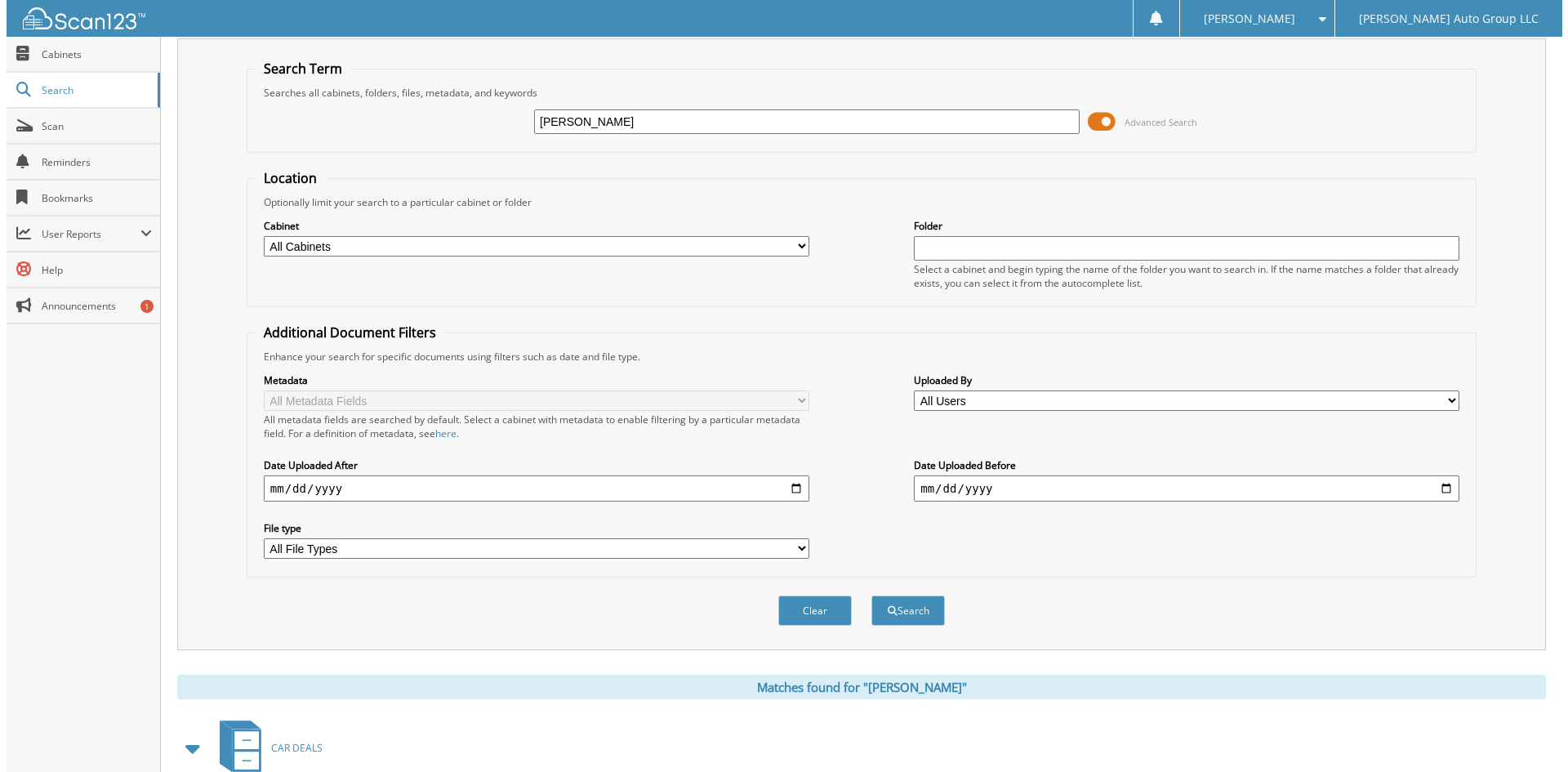
scroll to position [0, 0]
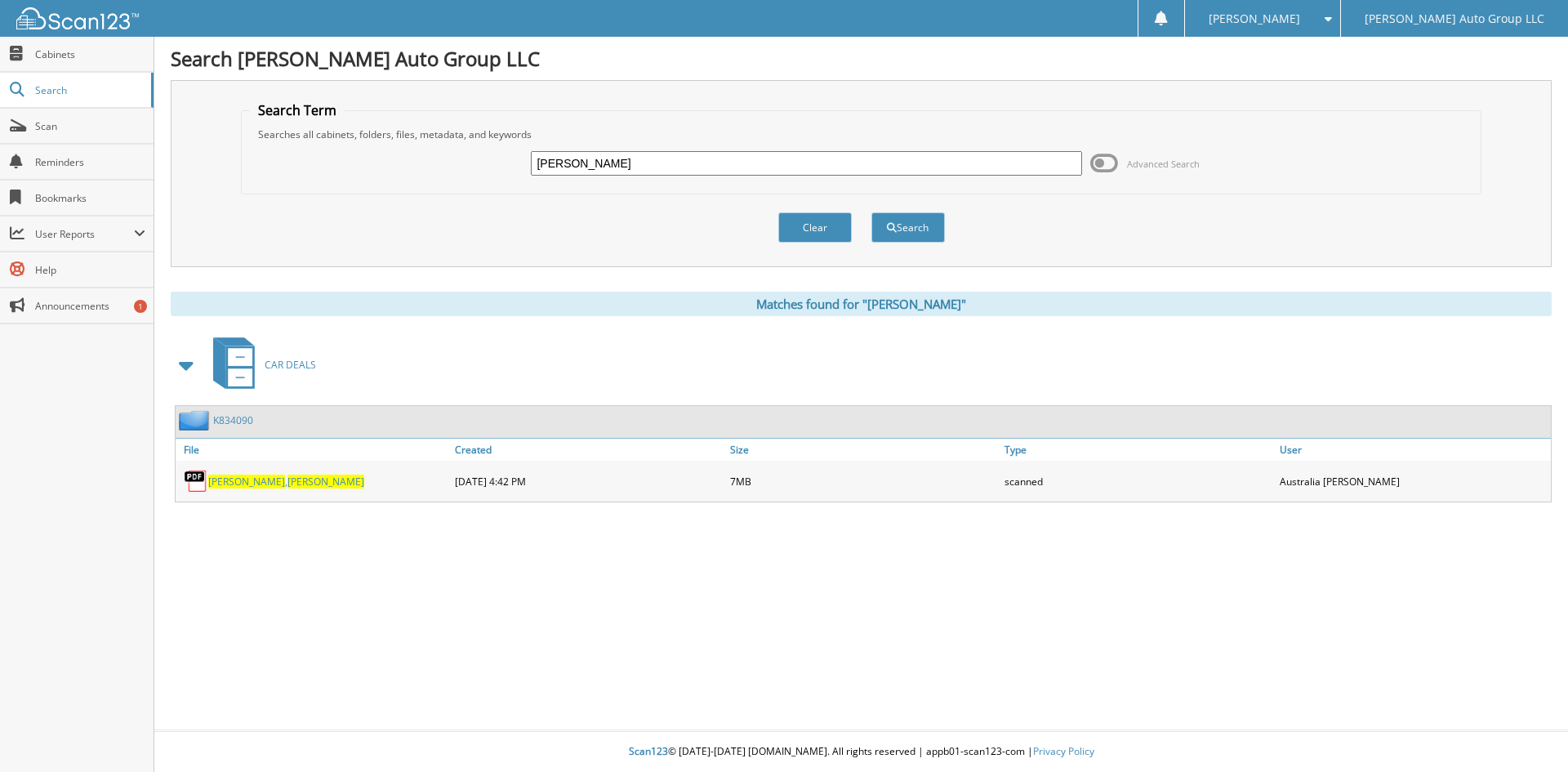
click at [1183, 405] on div "K834090 File Created Size Type User JONES , REX 7MB" at bounding box center [863, 453] width 1377 height 98
click at [1182, 305] on div "Matches found for "REX JONES"" at bounding box center [862, 303] width 1382 height 24
click at [1123, 632] on div "Search Wilson Auto Group LLC Search Term Searches all cabinets, folders, files,…" at bounding box center [861, 386] width 1413 height 772
